Goal: Task Accomplishment & Management: Use online tool/utility

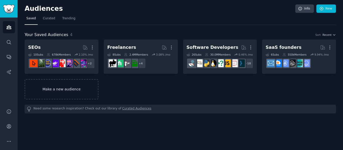
click at [92, 85] on link "Make a new audience" at bounding box center [62, 89] width 74 height 20
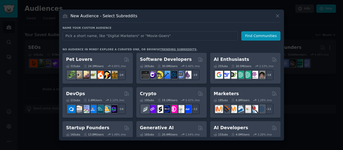
click at [105, 31] on input "text" at bounding box center [149, 35] width 175 height 9
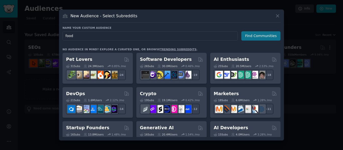
type input "food"
click at [257, 35] on button "Find Communities" at bounding box center [260, 35] width 39 height 9
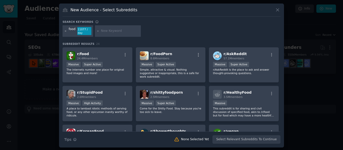
click at [65, 31] on icon at bounding box center [65, 30] width 1 height 1
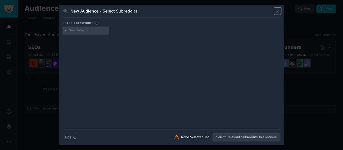
click at [279, 12] on icon at bounding box center [277, 11] width 5 height 5
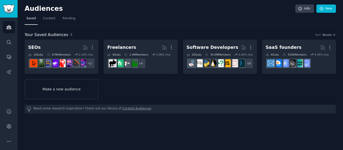
click at [88, 96] on link "Make a new audience" at bounding box center [62, 89] width 74 height 20
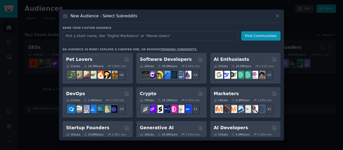
click at [176, 35] on input "text" at bounding box center [149, 35] width 175 height 9
click at [274, 16] on div "New Audience - Select Subreddits" at bounding box center [171, 18] width 218 height 10
click at [276, 16] on icon at bounding box center [277, 15] width 5 height 5
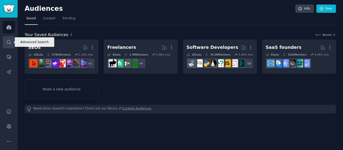
click at [11, 42] on icon "Sidebar" at bounding box center [8, 42] width 5 height 5
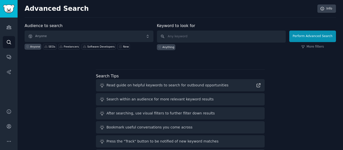
scroll to position [20, 0]
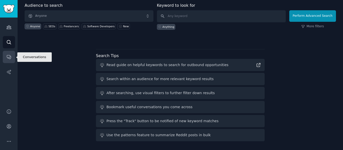
click at [9, 55] on icon "Sidebar" at bounding box center [9, 57] width 4 height 4
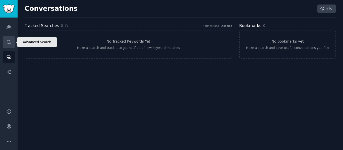
click at [5, 43] on link "Search" at bounding box center [9, 42] width 12 height 12
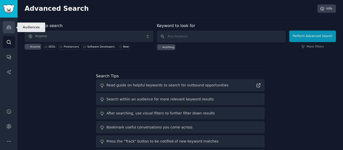
click at [13, 28] on link "Audiences" at bounding box center [9, 27] width 12 height 12
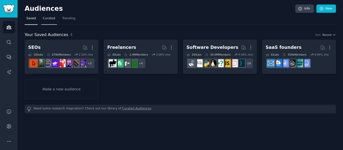
click at [46, 18] on span "Curated" at bounding box center [49, 18] width 12 height 5
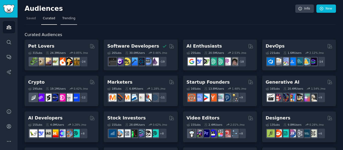
click at [64, 22] on link "Trending" at bounding box center [68, 20] width 17 height 10
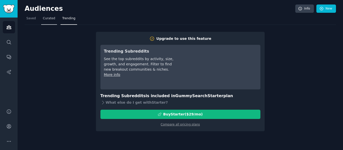
click at [48, 19] on span "Curated" at bounding box center [49, 18] width 12 height 5
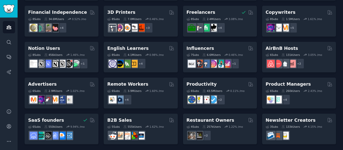
scroll to position [251, 0]
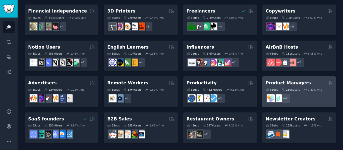
click at [292, 91] on div "260k Users" at bounding box center [290, 90] width 18 height 4
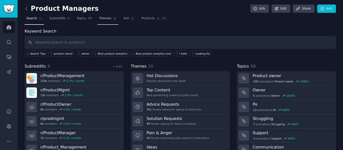
drag, startPoint x: 102, startPoint y: 17, endPoint x: 109, endPoint y: 22, distance: 8.6
click at [102, 17] on span "Themes" at bounding box center [105, 18] width 12 height 5
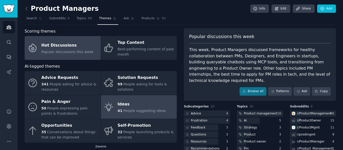
click at [134, 109] on span "People suggesting ideas" at bounding box center [144, 111] width 43 height 4
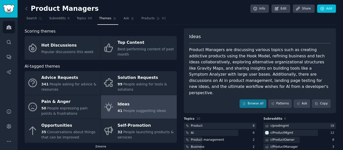
scroll to position [25, 0]
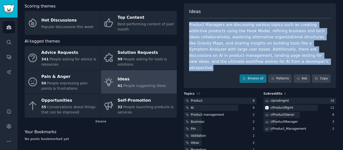
drag, startPoint x: 222, startPoint y: 60, endPoint x: 188, endPoint y: 27, distance: 47.5
click at [189, 27] on div "Product Managers are discussing various topics such as creating addictive produ…" at bounding box center [259, 46] width 141 height 49
copy div "Product Managers are discussing various topics such as creating addictive produ…"
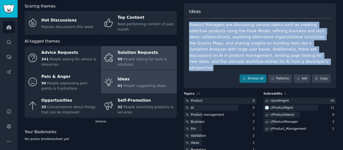
click at [115, 65] on link "Solution Requests 99 People asking for tools & solutions" at bounding box center [139, 58] width 76 height 24
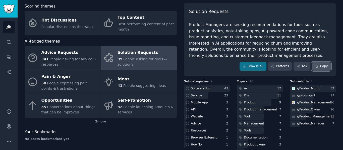
click at [327, 66] on button "Copy" at bounding box center [321, 66] width 19 height 9
